Goal: Navigation & Orientation: Find specific page/section

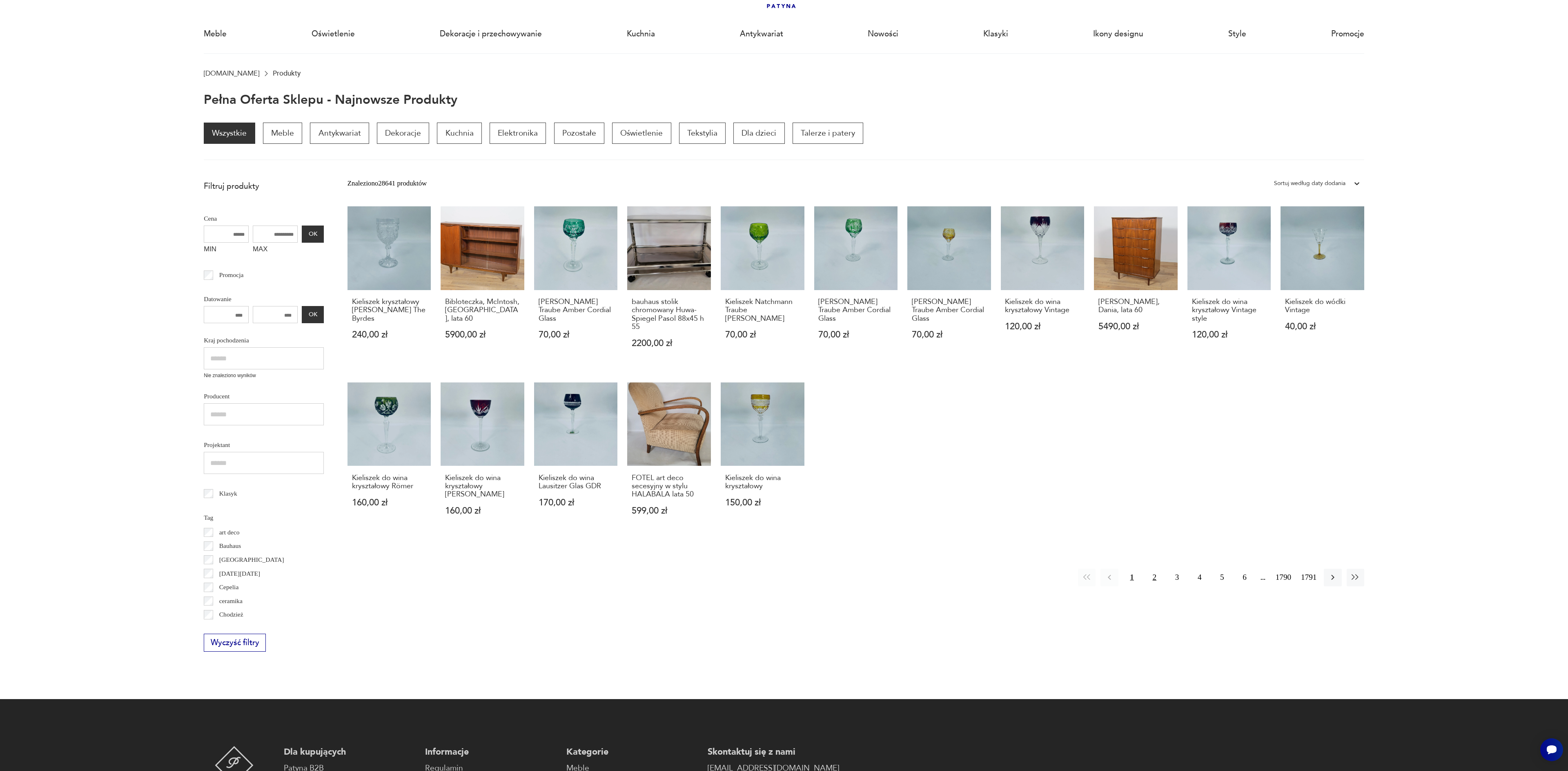
click at [1151, 583] on button "2" at bounding box center [1154, 577] width 18 height 18
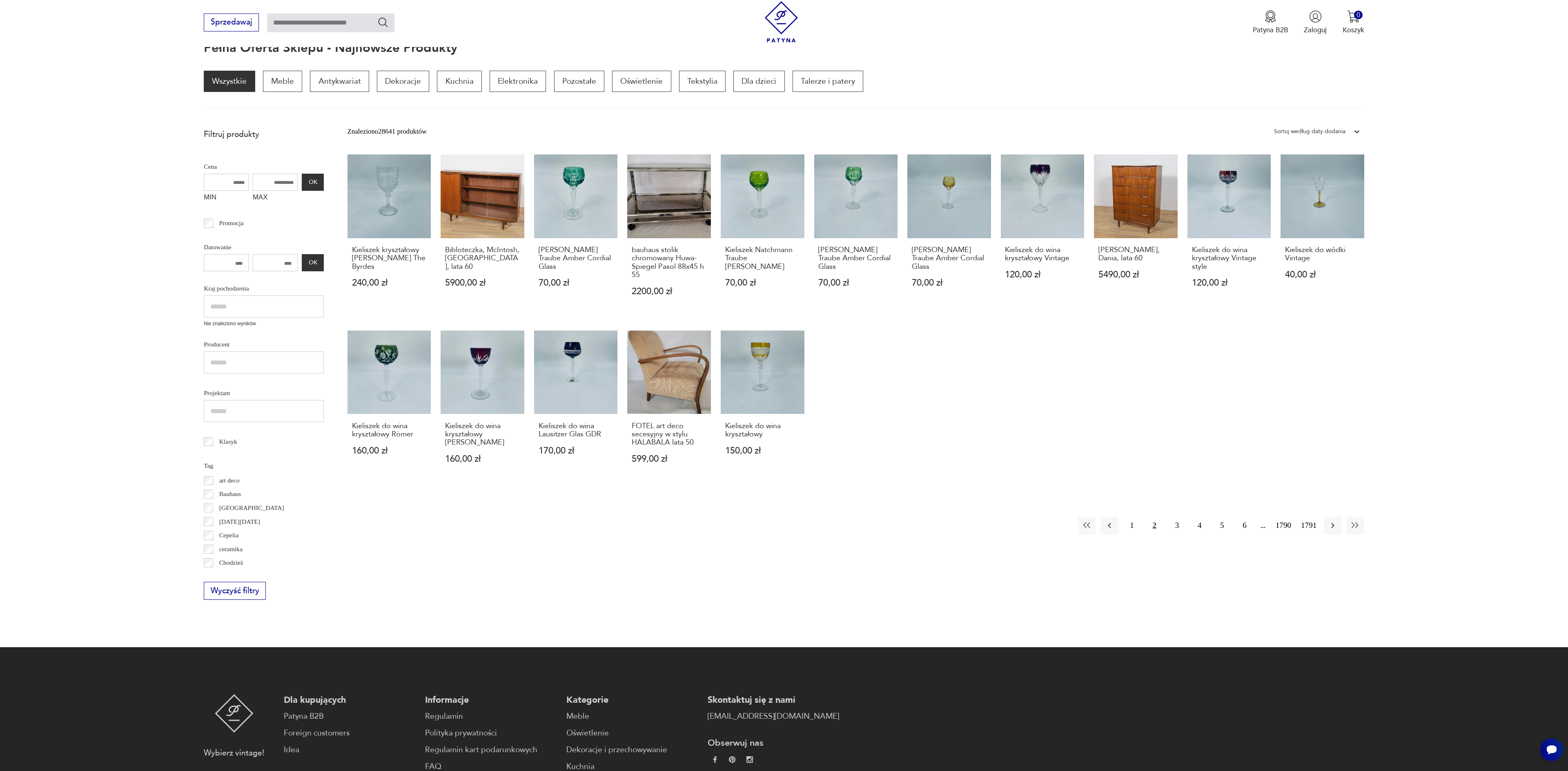
scroll to position [110, 0]
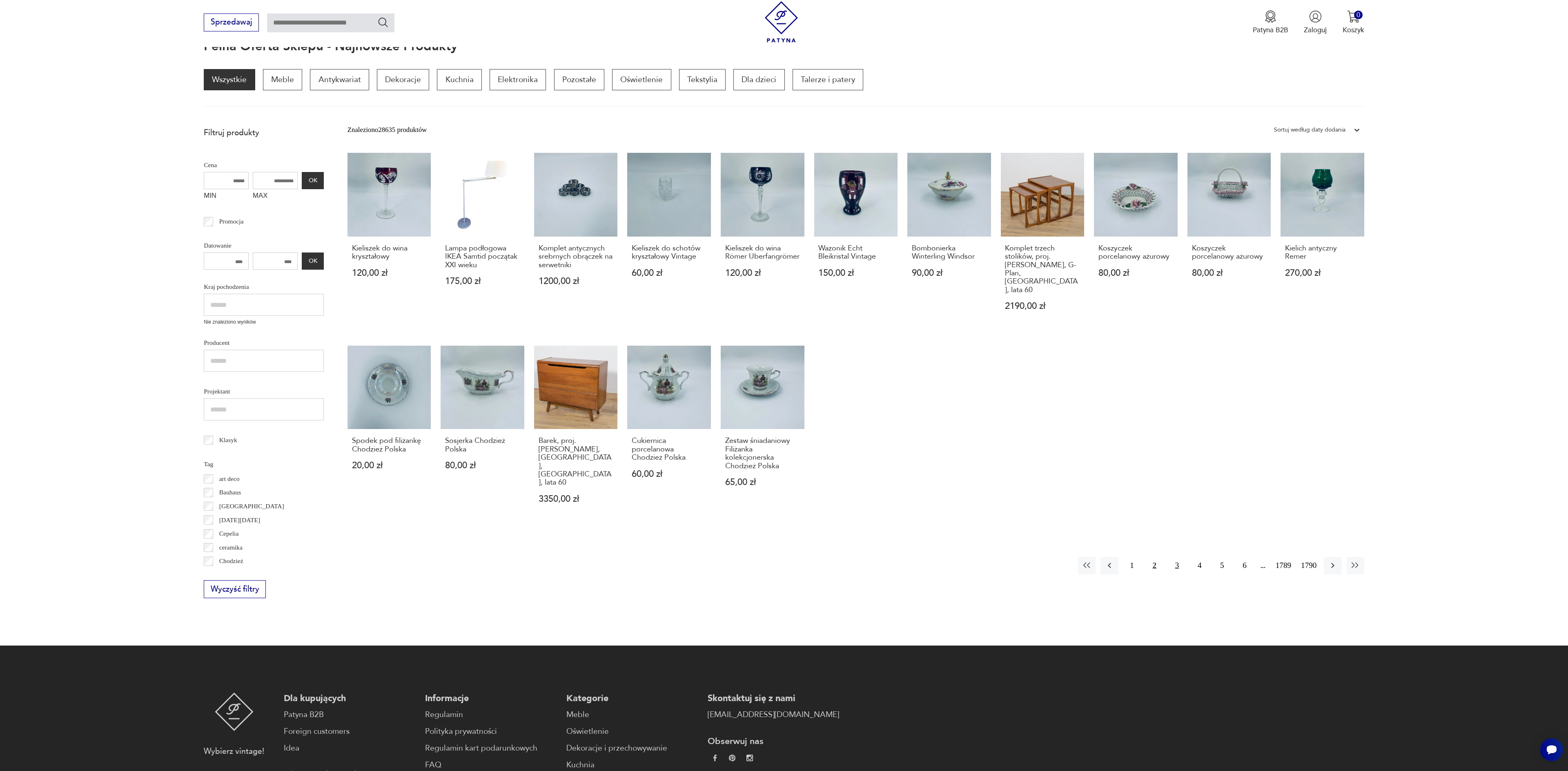
click at [1175, 557] on button "3" at bounding box center [1177, 565] width 18 height 18
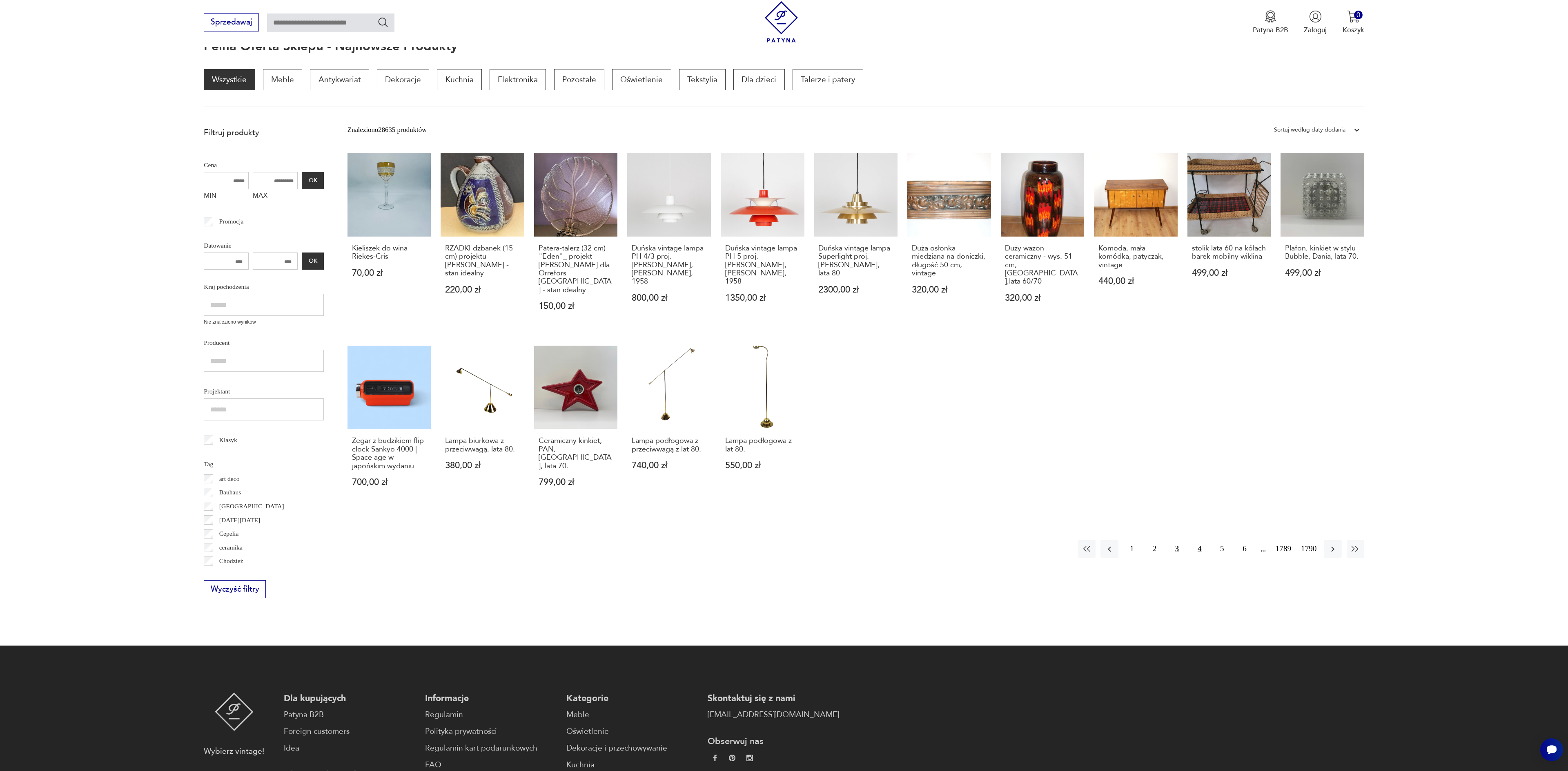
click at [1193, 540] on button "4" at bounding box center [1199, 549] width 18 height 18
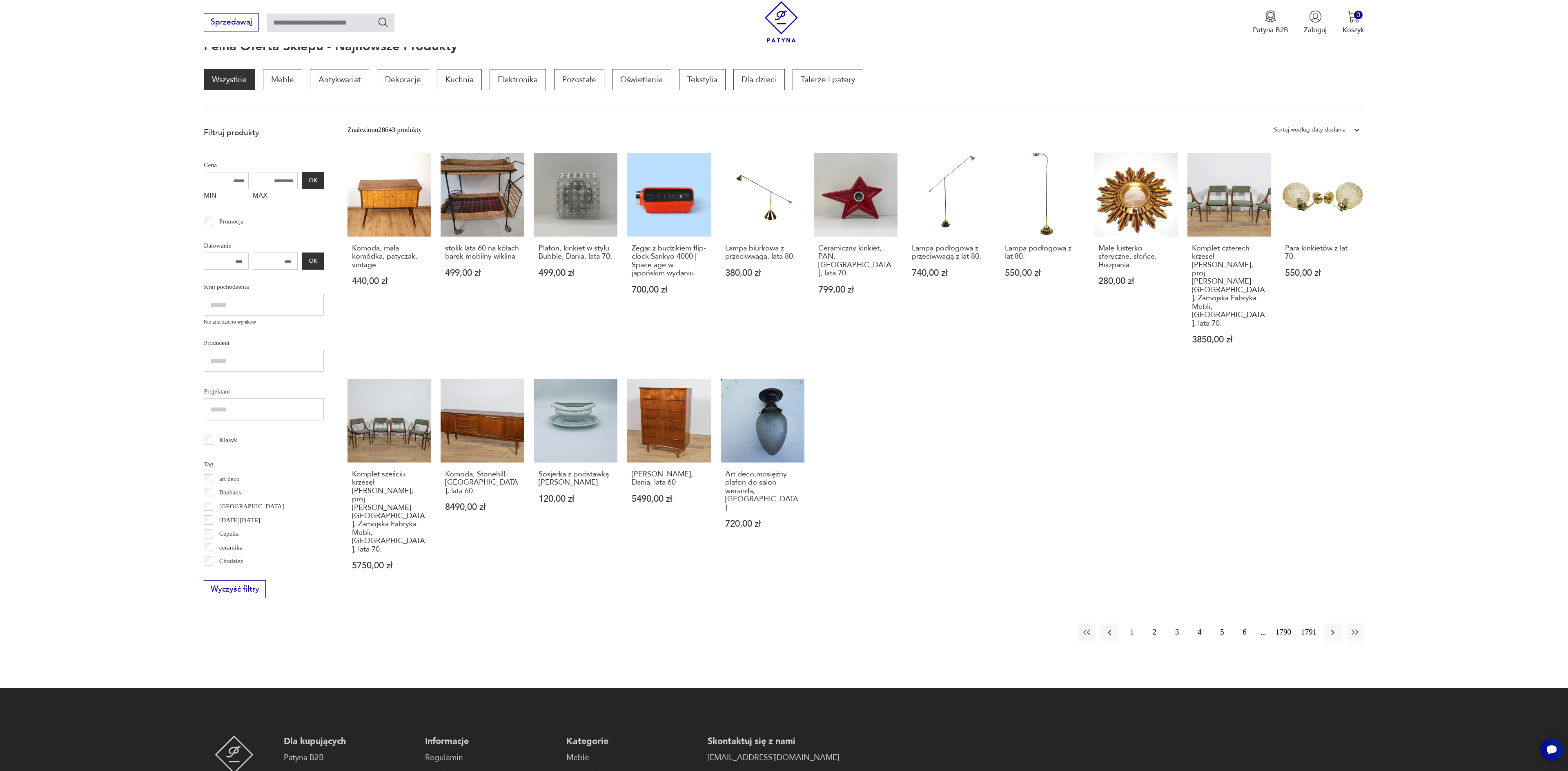
click at [1217, 624] on button "5" at bounding box center [1222, 632] width 18 height 18
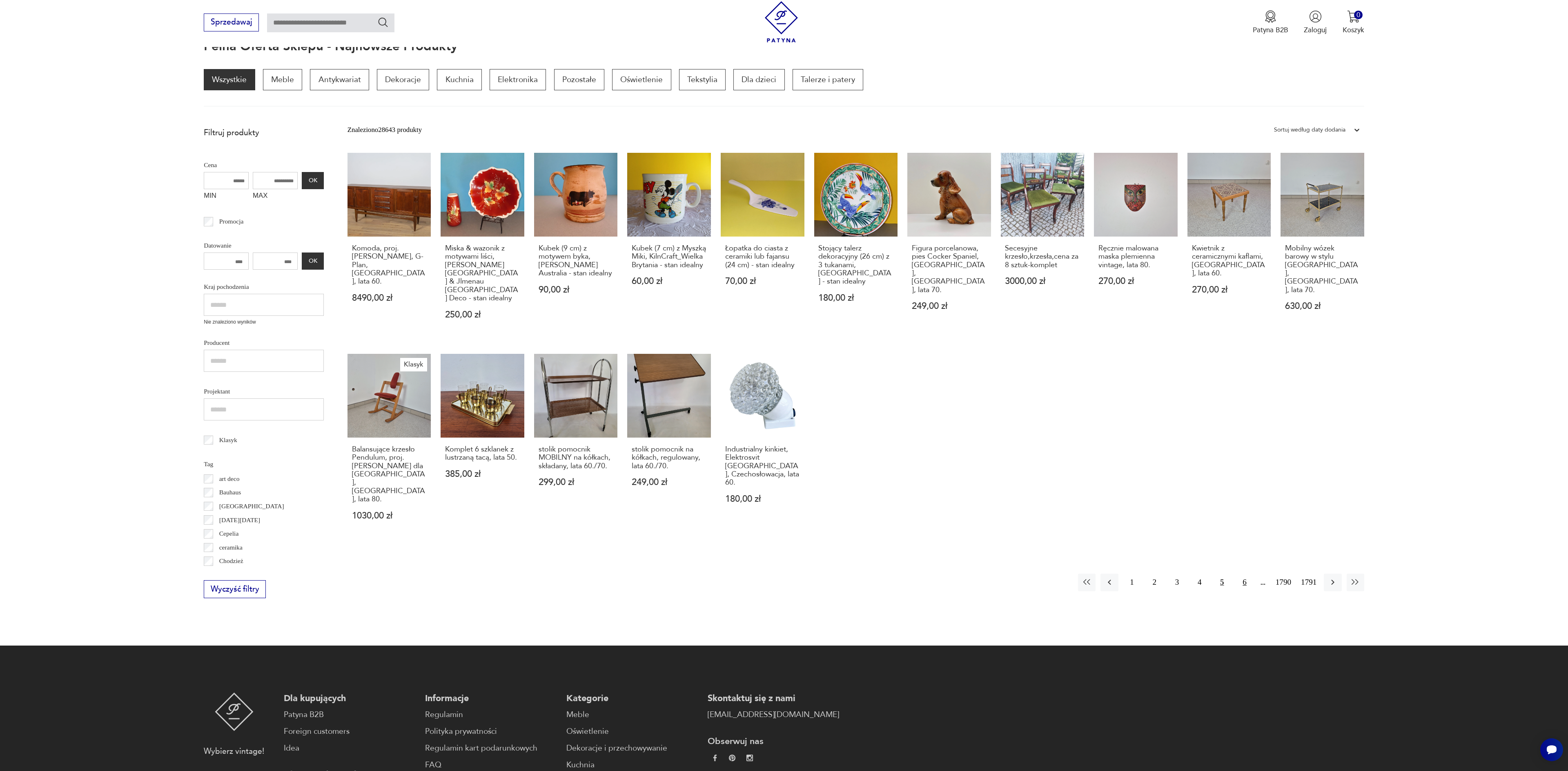
click at [1241, 574] on button "6" at bounding box center [1245, 582] width 18 height 18
